Goal: Transaction & Acquisition: Obtain resource

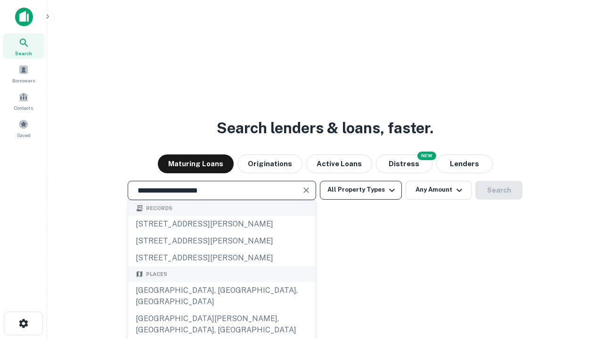
click at [221, 310] on div "Santa Monica, CA, USA" at bounding box center [221, 296] width 187 height 28
click at [361, 190] on button "All Property Types" at bounding box center [361, 190] width 82 height 19
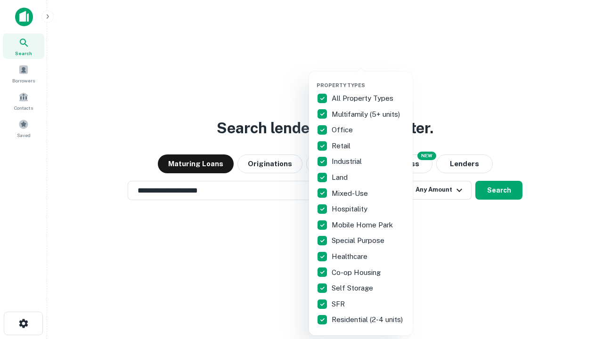
type input "**********"
click at [368, 79] on button "button" at bounding box center [369, 79] width 104 height 0
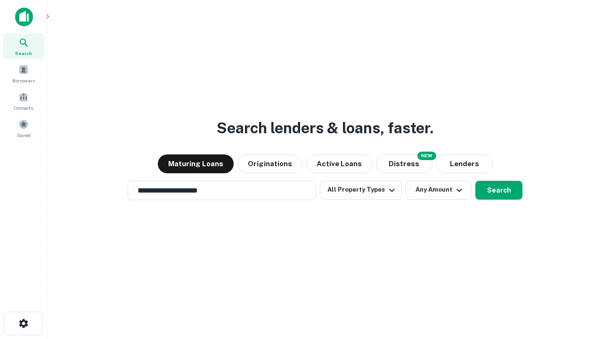
scroll to position [15, 0]
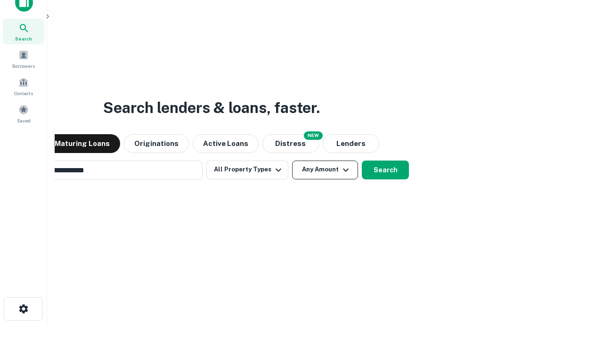
click at [292, 161] on button "Any Amount" at bounding box center [325, 170] width 66 height 19
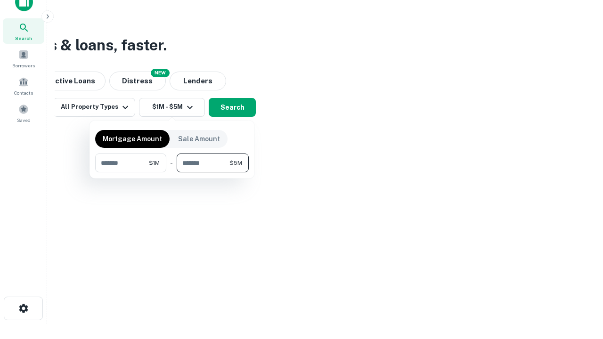
type input "*******"
click at [172, 172] on button "button" at bounding box center [172, 172] width 154 height 0
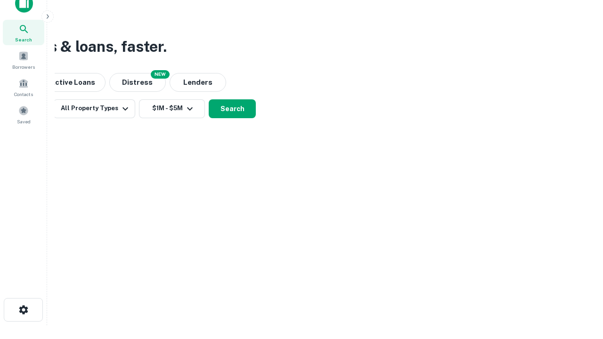
scroll to position [6, 174]
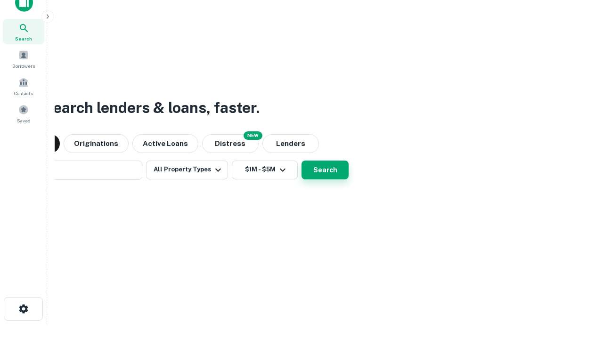
click at [301, 161] on button "Search" at bounding box center [324, 170] width 47 height 19
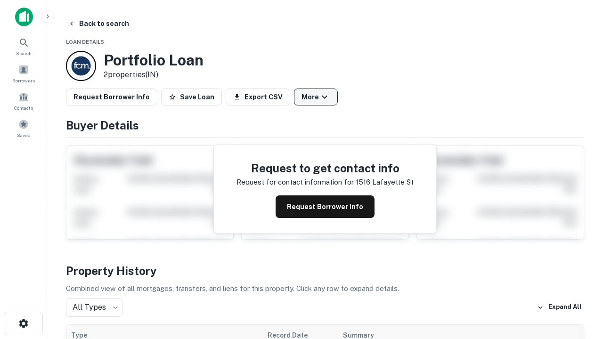
click at [316, 97] on button "More" at bounding box center [316, 97] width 44 height 17
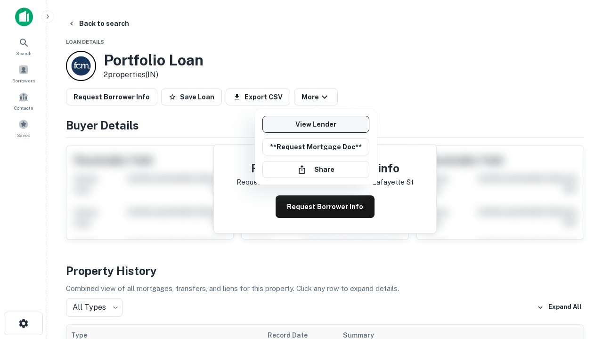
click at [316, 124] on link "View Lender" at bounding box center [315, 124] width 107 height 17
